Goal: Information Seeking & Learning: Learn about a topic

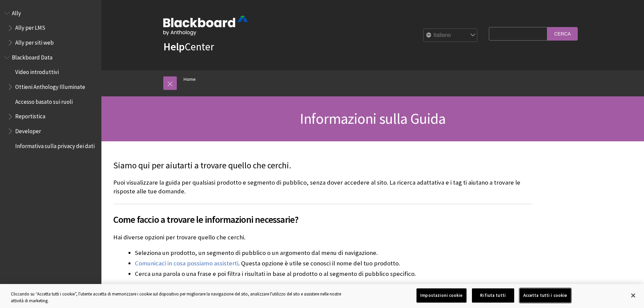
click at [558, 297] on button "Accetta tutti i cookie" at bounding box center [545, 296] width 51 height 14
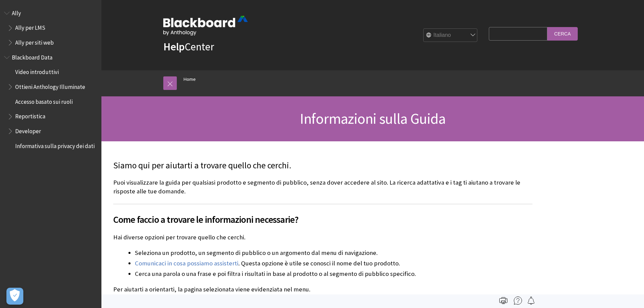
click at [499, 35] on input "Search Query" at bounding box center [518, 33] width 59 height 13
type input "quiz"
click at [563, 35] on input "Cerca" at bounding box center [563, 33] width 30 height 13
click at [561, 31] on input "Cerca" at bounding box center [563, 33] width 30 height 13
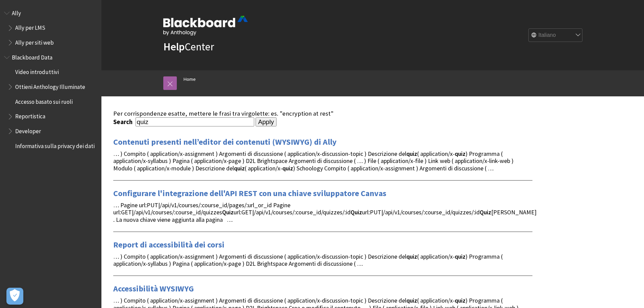
click at [28, 72] on span "Video introduttivi" at bounding box center [37, 71] width 44 height 9
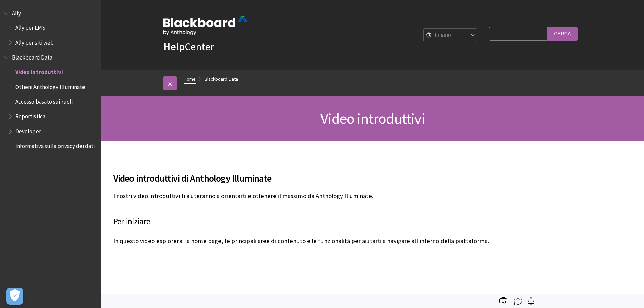
click at [189, 81] on link "Home" at bounding box center [190, 79] width 12 height 8
click at [173, 82] on link at bounding box center [170, 83] width 14 height 14
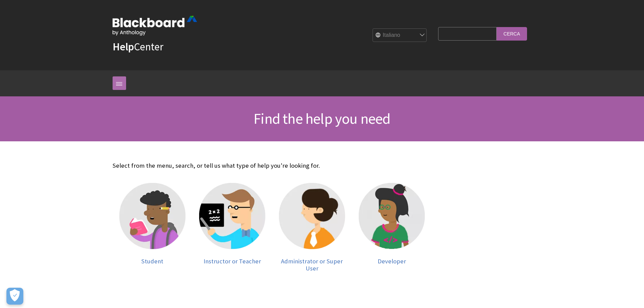
click at [118, 81] on link at bounding box center [120, 83] width 14 height 14
